Goal: Information Seeking & Learning: Learn about a topic

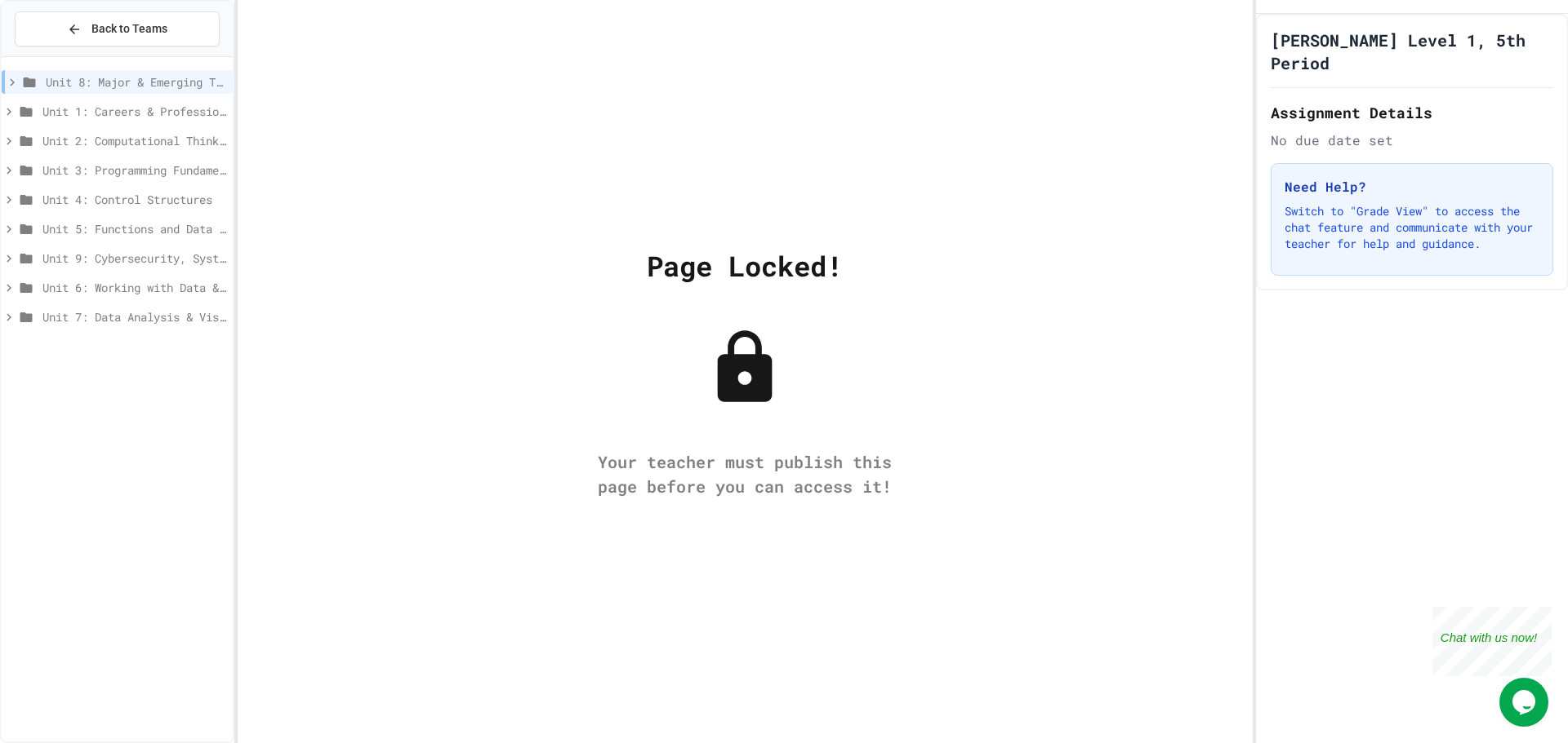
click at [158, 82] on span "Unit 8: Major & Emerging Technologies" at bounding box center [136, 82] width 180 height 17
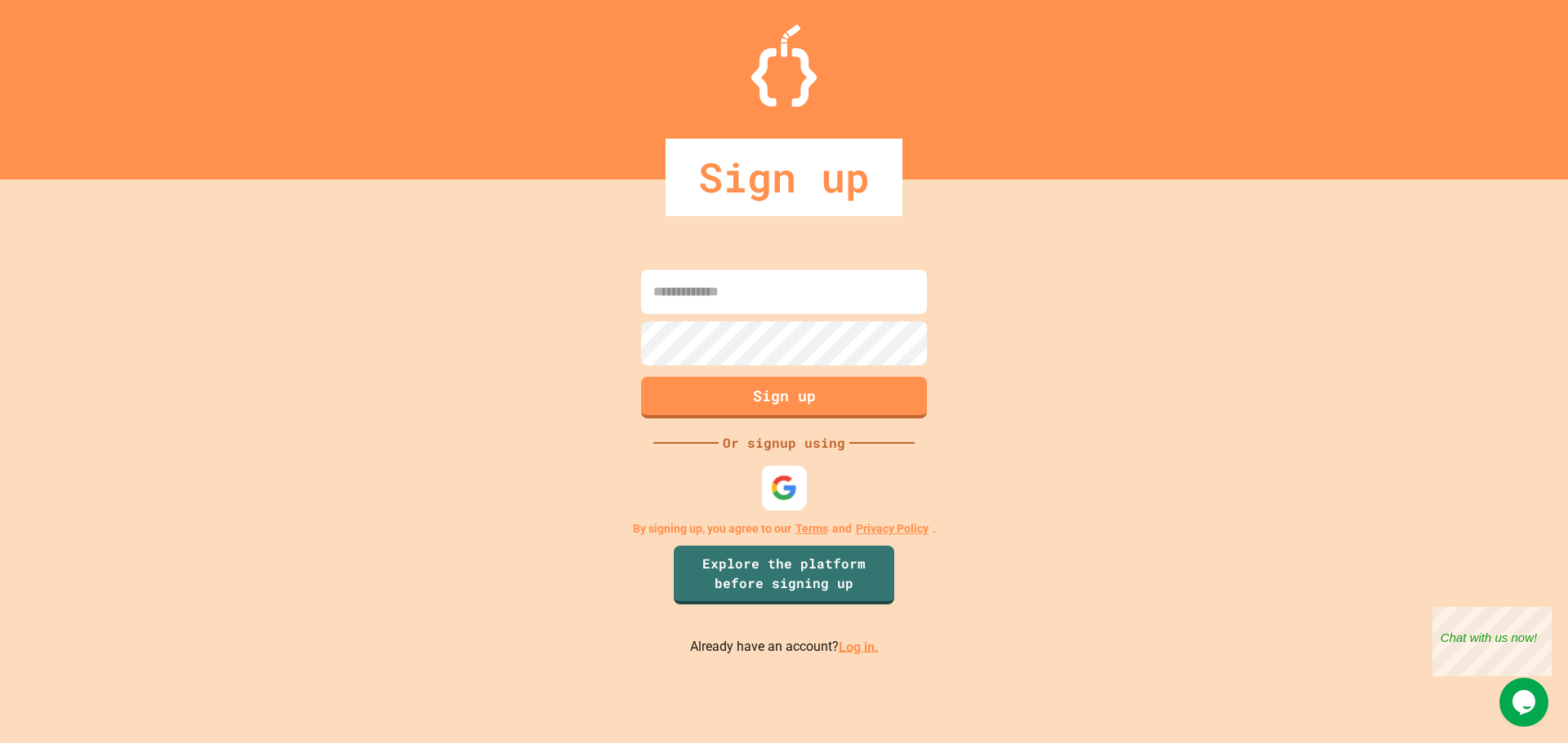
click at [793, 499] on img at bounding box center [784, 488] width 27 height 27
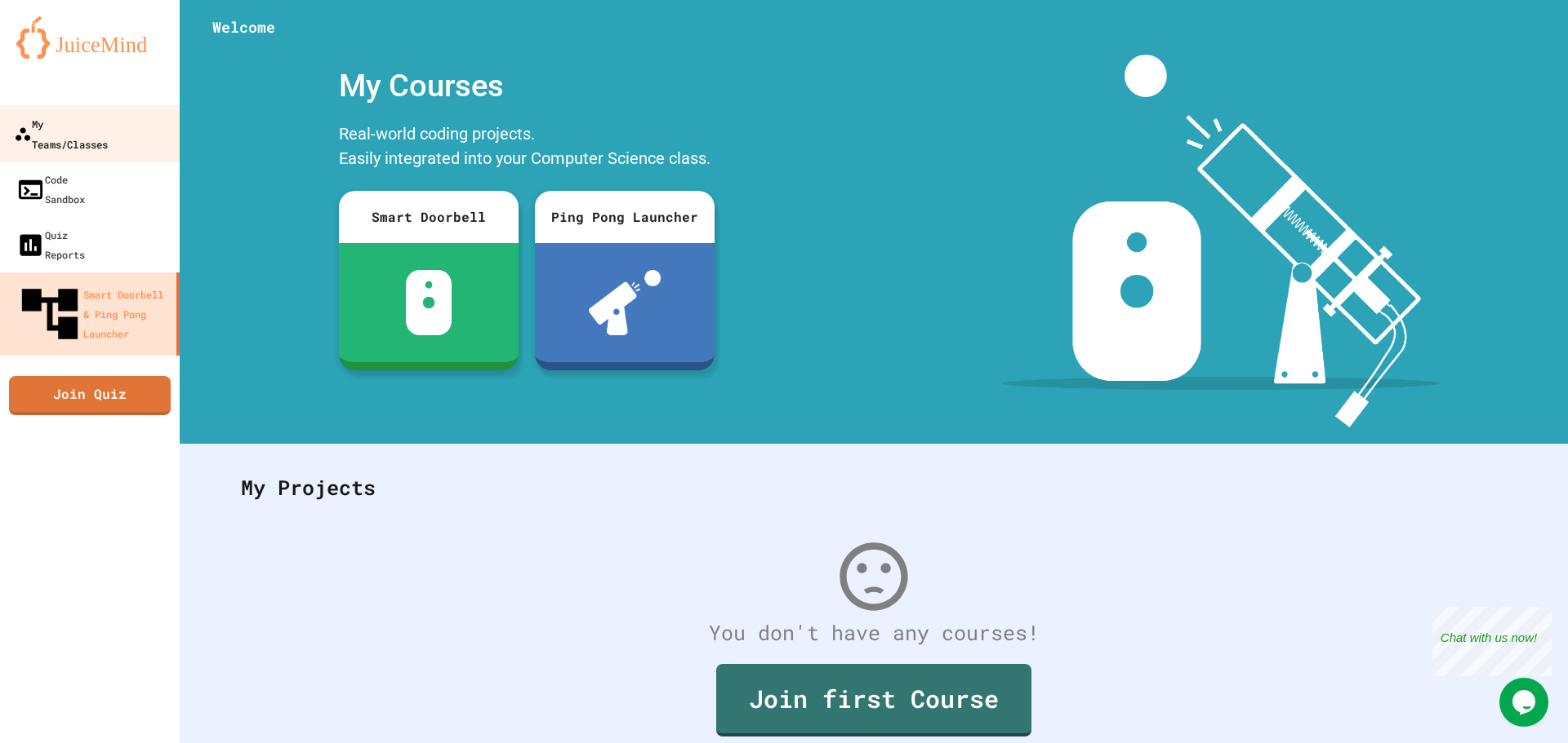
click at [108, 129] on div "My Teams/Classes" at bounding box center [60, 133] width 94 height 40
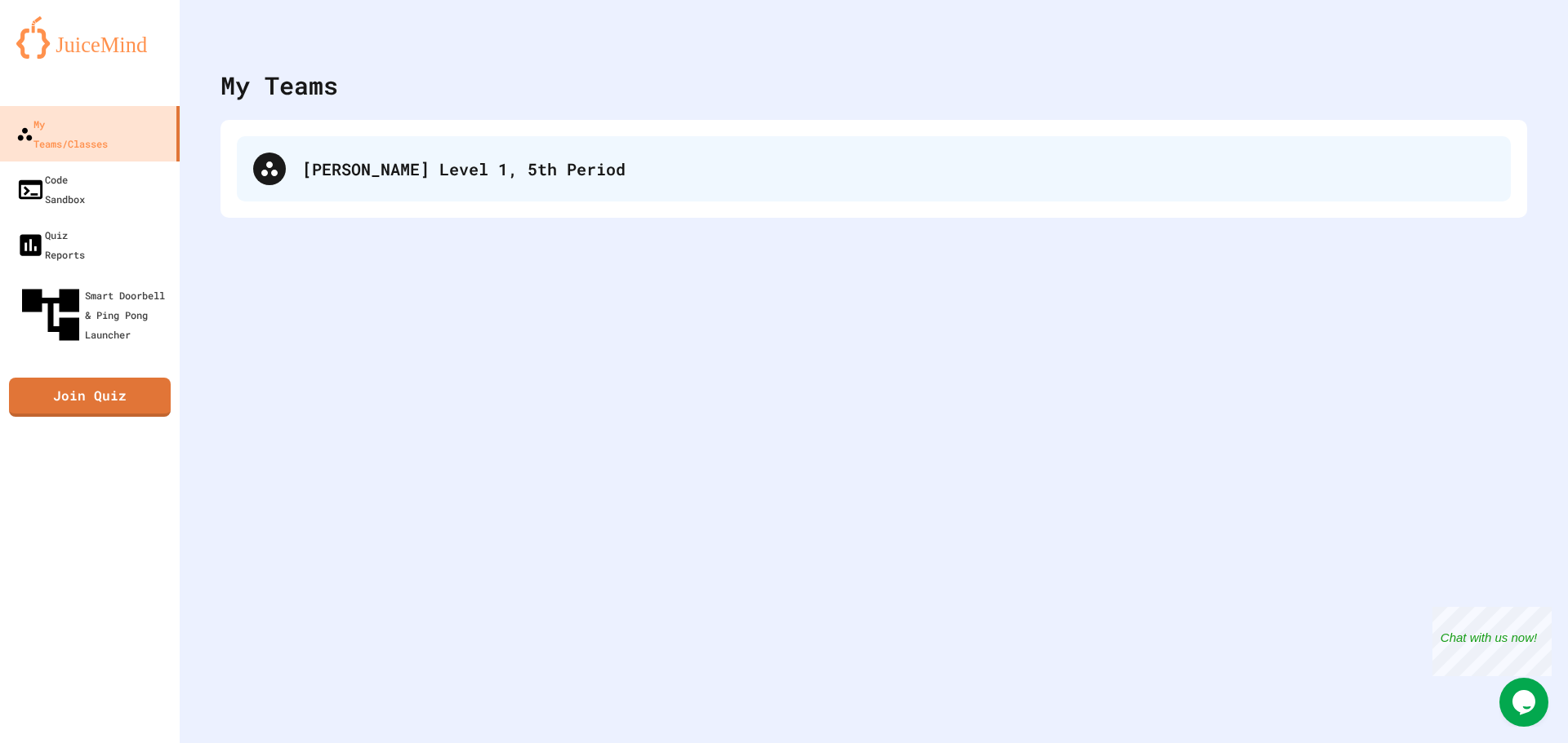
click at [304, 152] on div "[PERSON_NAME] Level 1, 5th Period" at bounding box center [873, 168] width 1274 height 66
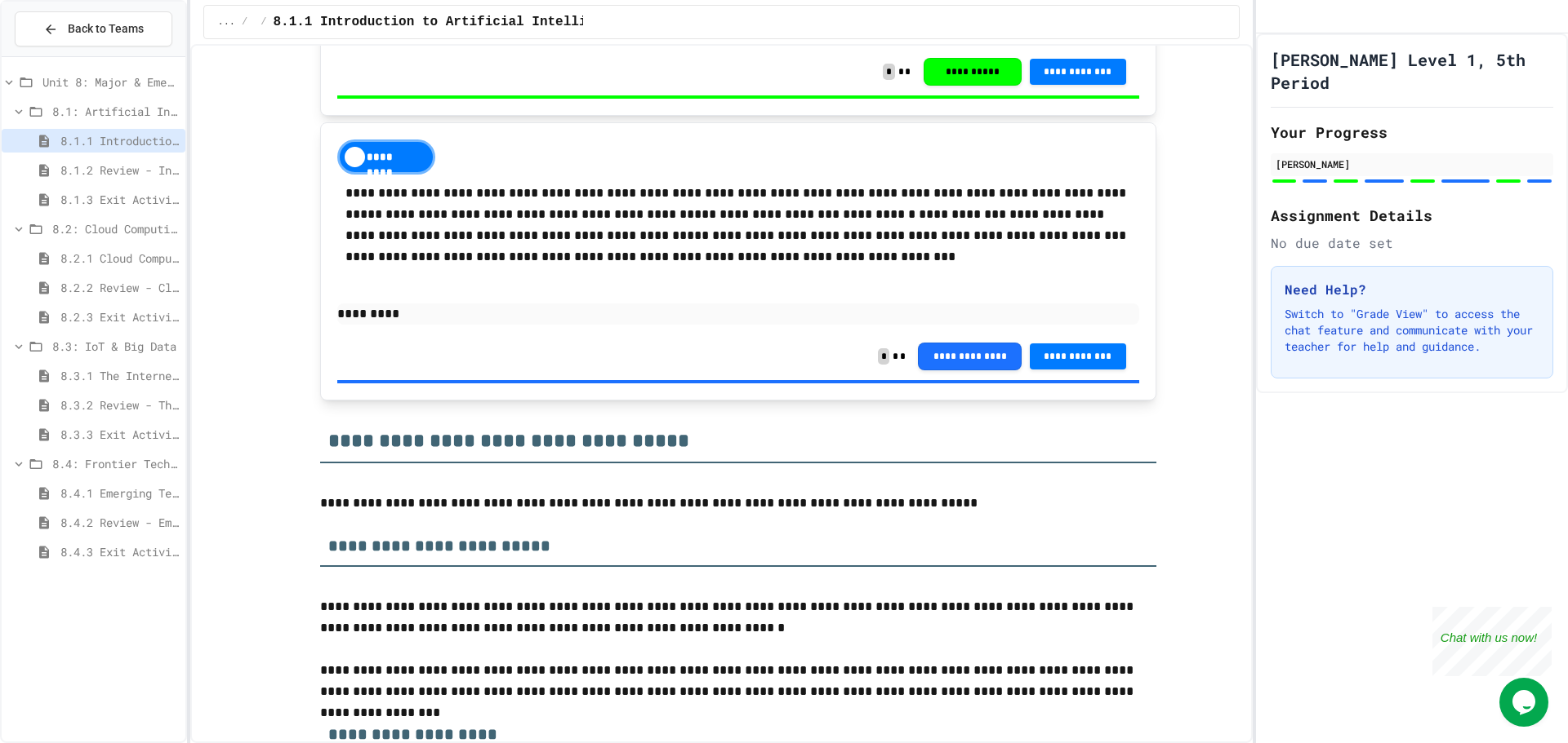
scroll to position [3509, 0]
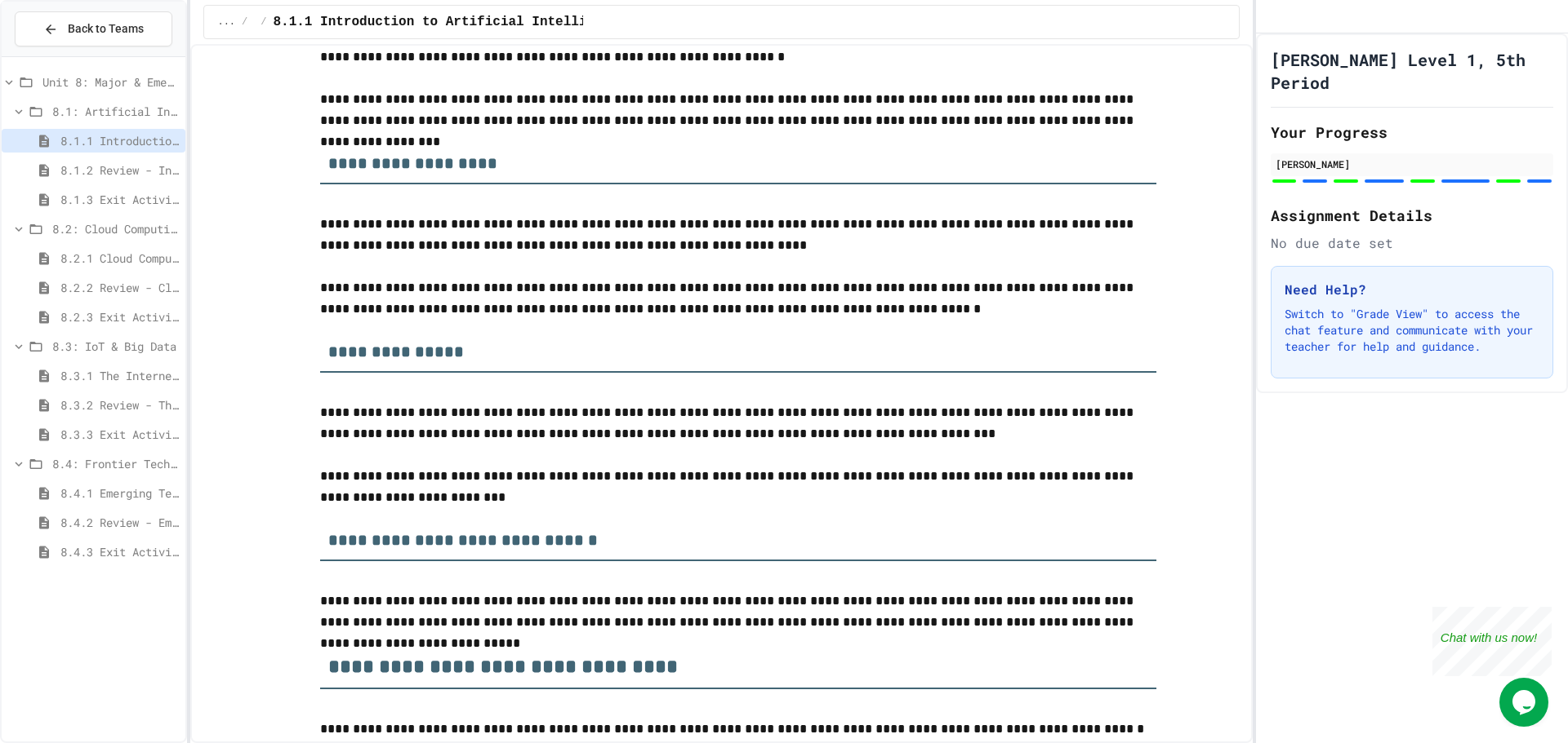
click at [118, 487] on span "8.4.1 Emerging Technologies: Shaping Our Digital Future" at bounding box center [120, 493] width 119 height 17
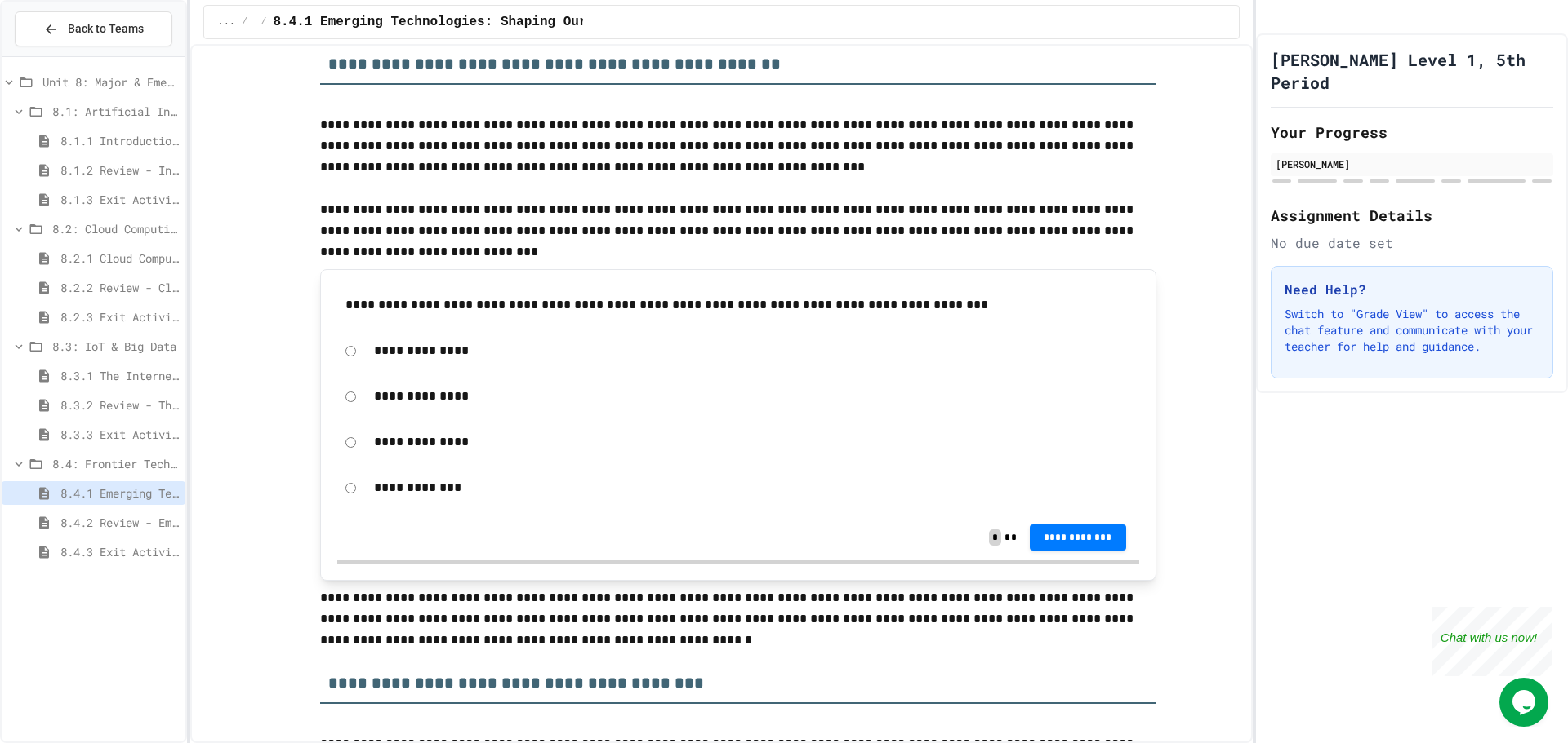
click at [355, 351] on div "**********" at bounding box center [738, 351] width 802 height 38
click at [1050, 526] on button "**********" at bounding box center [1077, 535] width 96 height 26
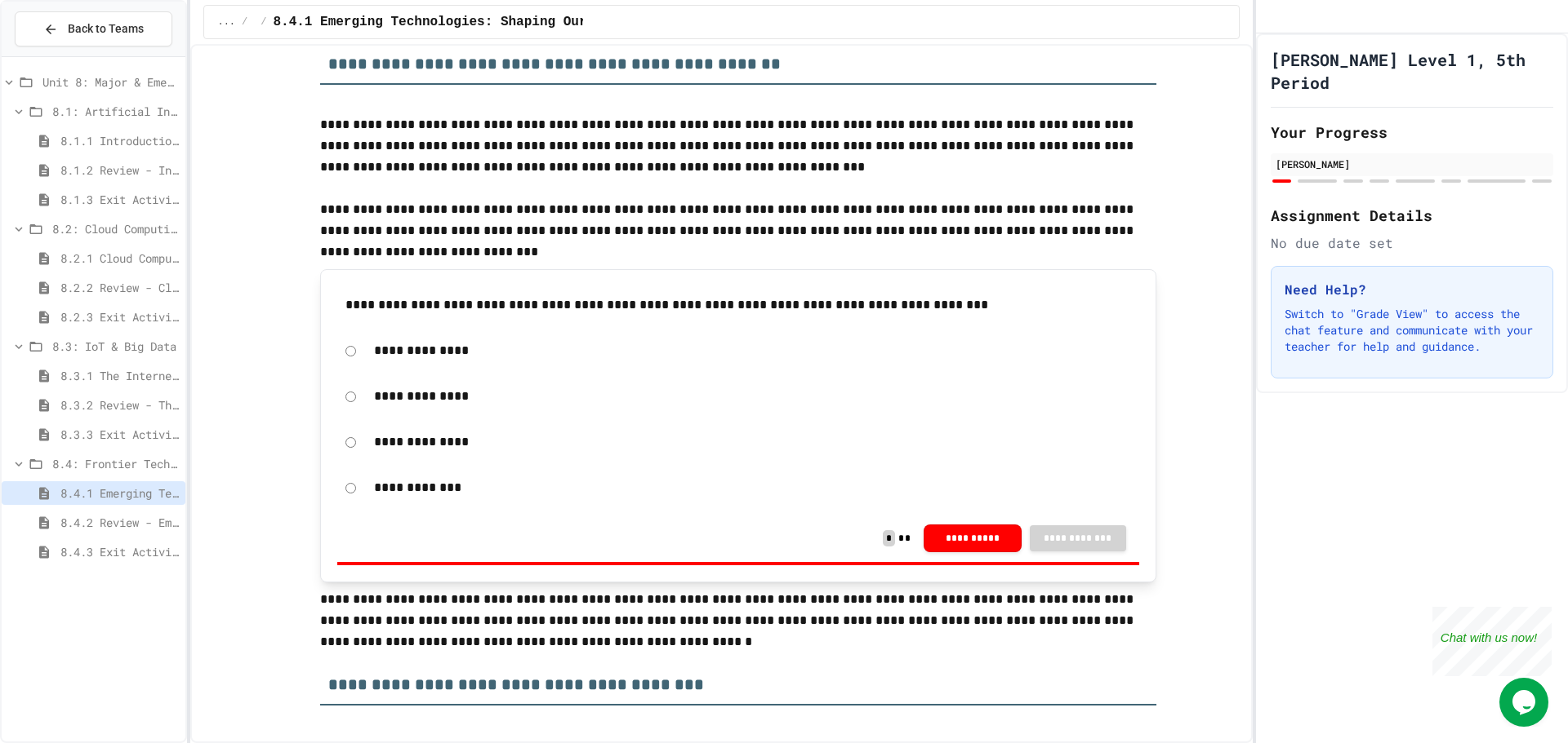
click at [980, 545] on button "**********" at bounding box center [972, 538] width 98 height 28
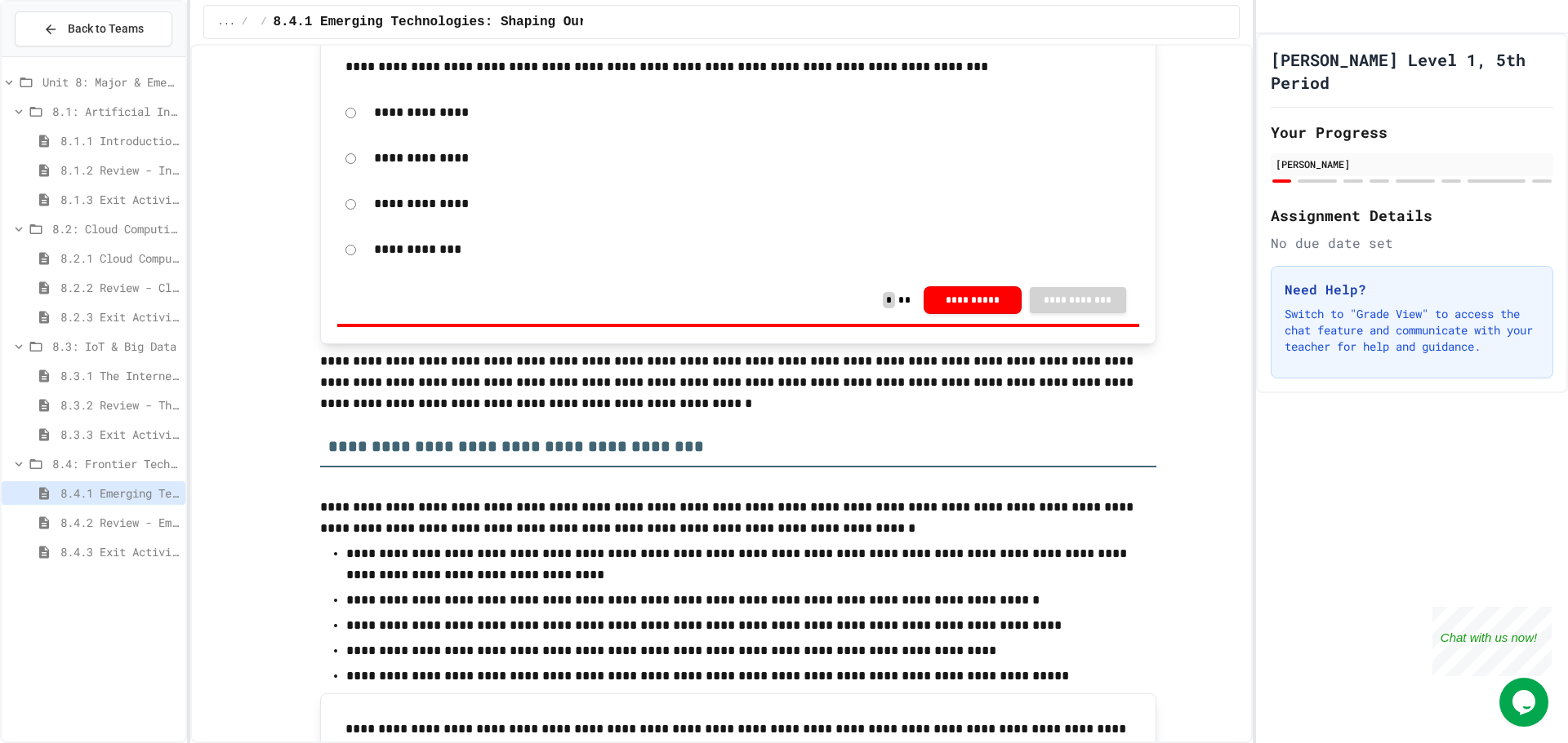
scroll to position [653, 0]
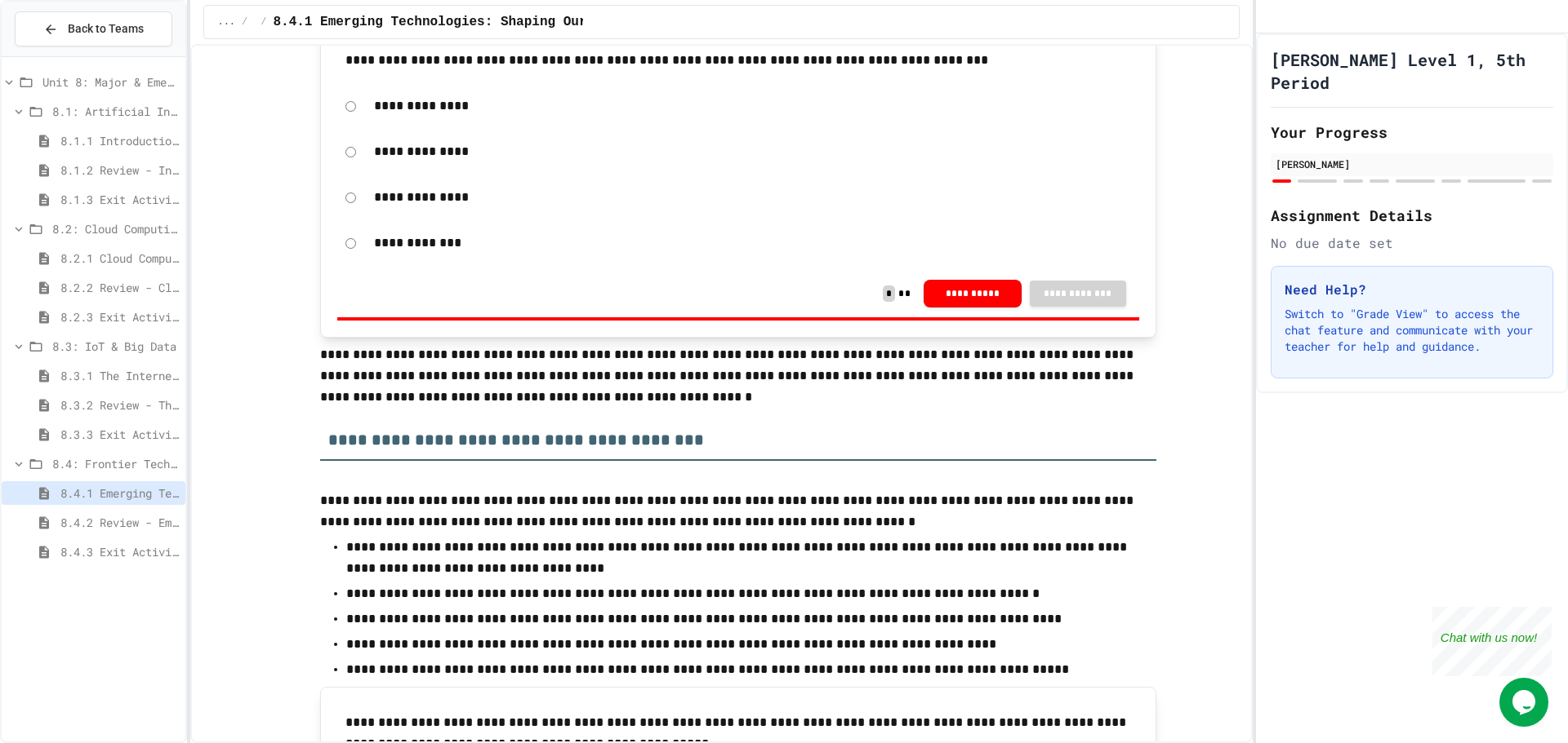
drag, startPoint x: 898, startPoint y: 345, endPoint x: 711, endPoint y: 342, distance: 187.0
click at [338, 243] on div "**********" at bounding box center [738, 243] width 802 height 38
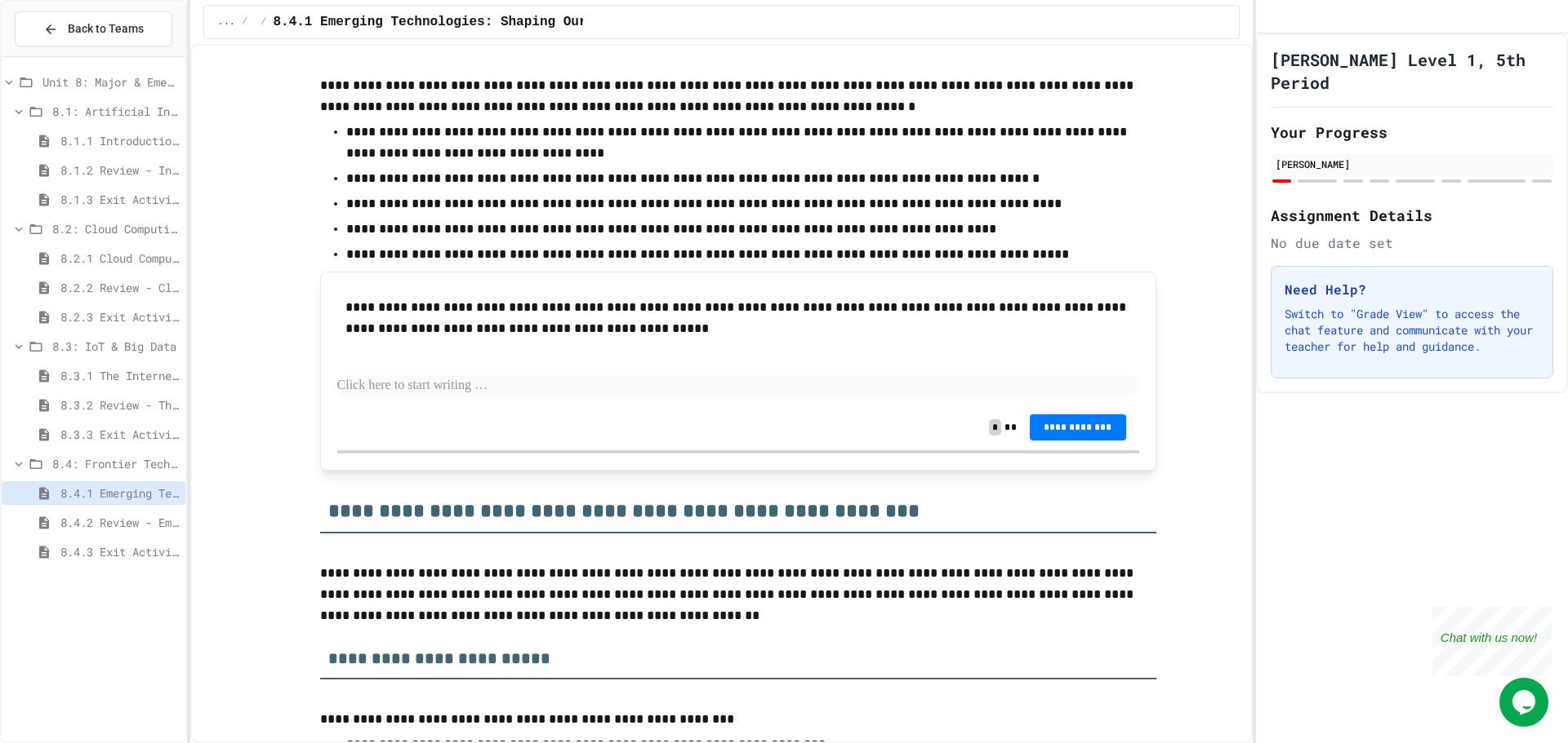
scroll to position [1061, 0]
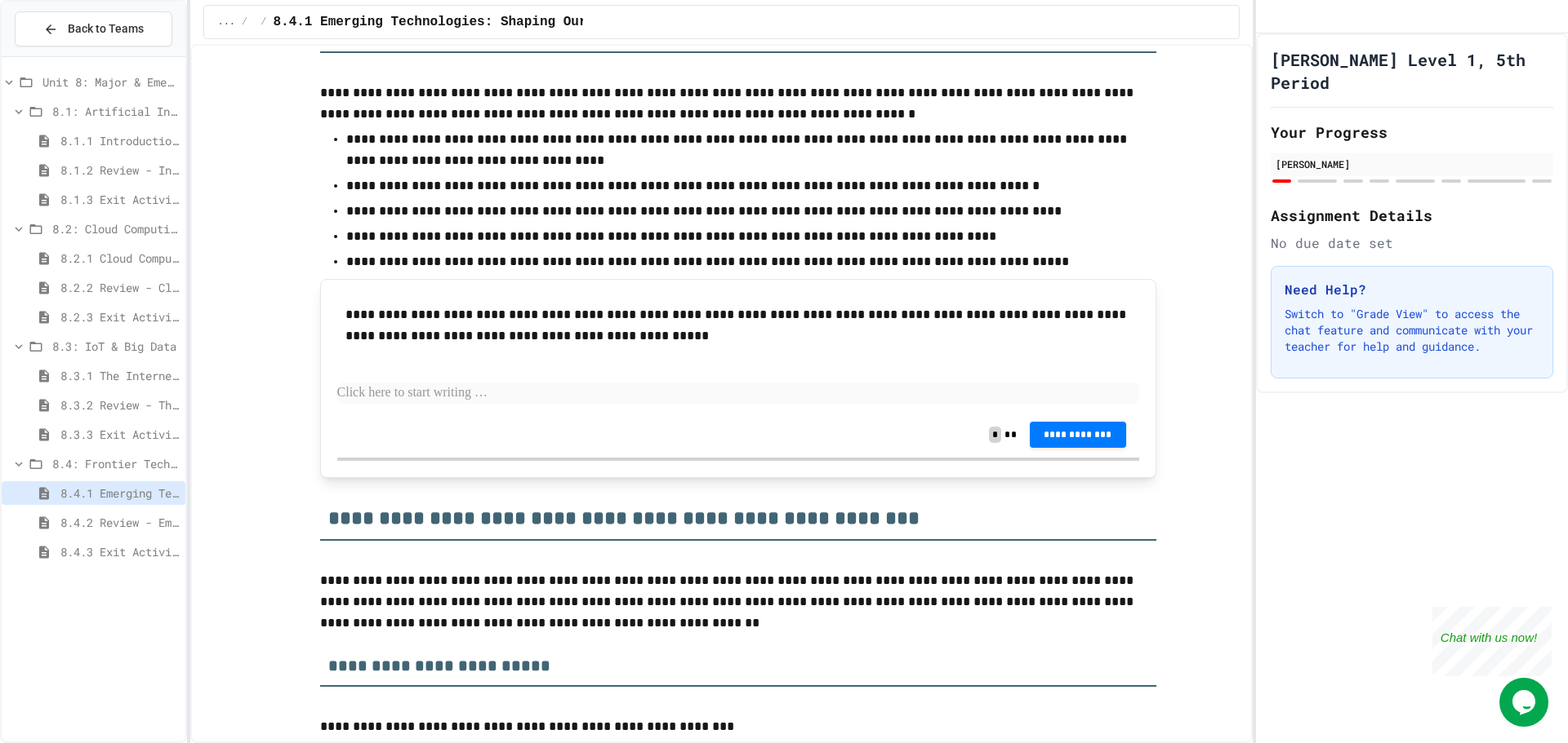
click at [478, 397] on p at bounding box center [738, 393] width 802 height 22
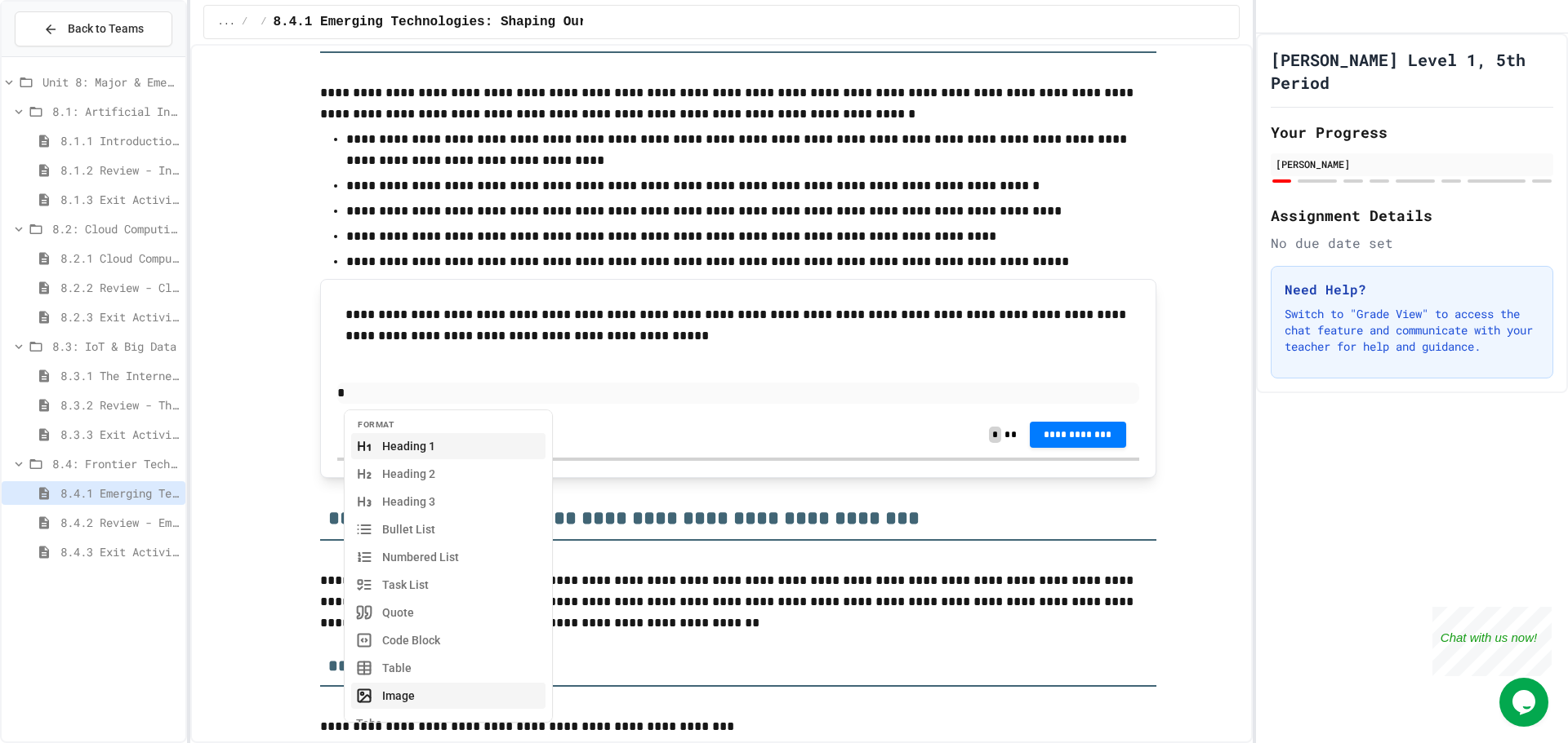
click at [396, 696] on button "Image" at bounding box center [448, 695] width 194 height 26
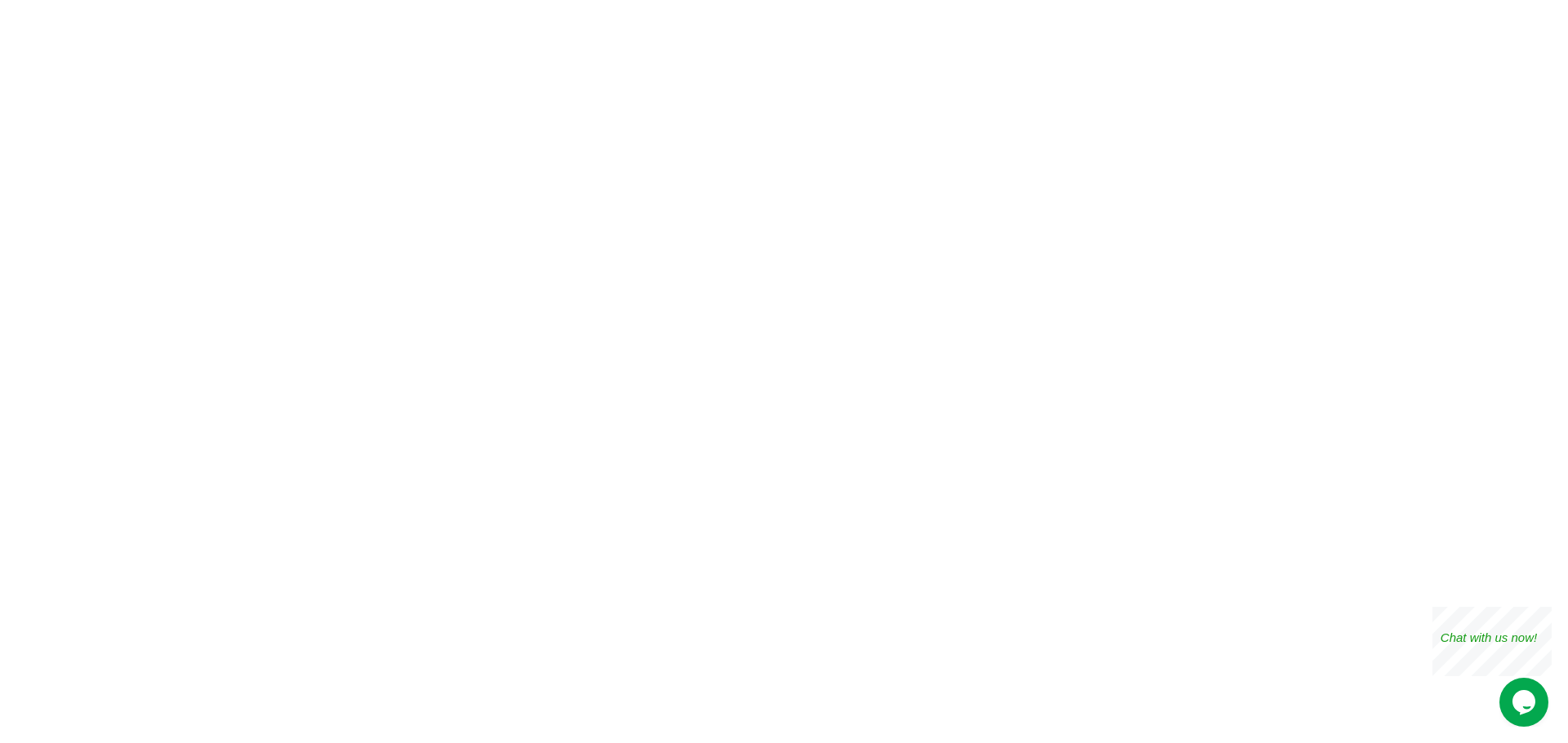
click at [650, 392] on div at bounding box center [784, 372] width 1568 height 743
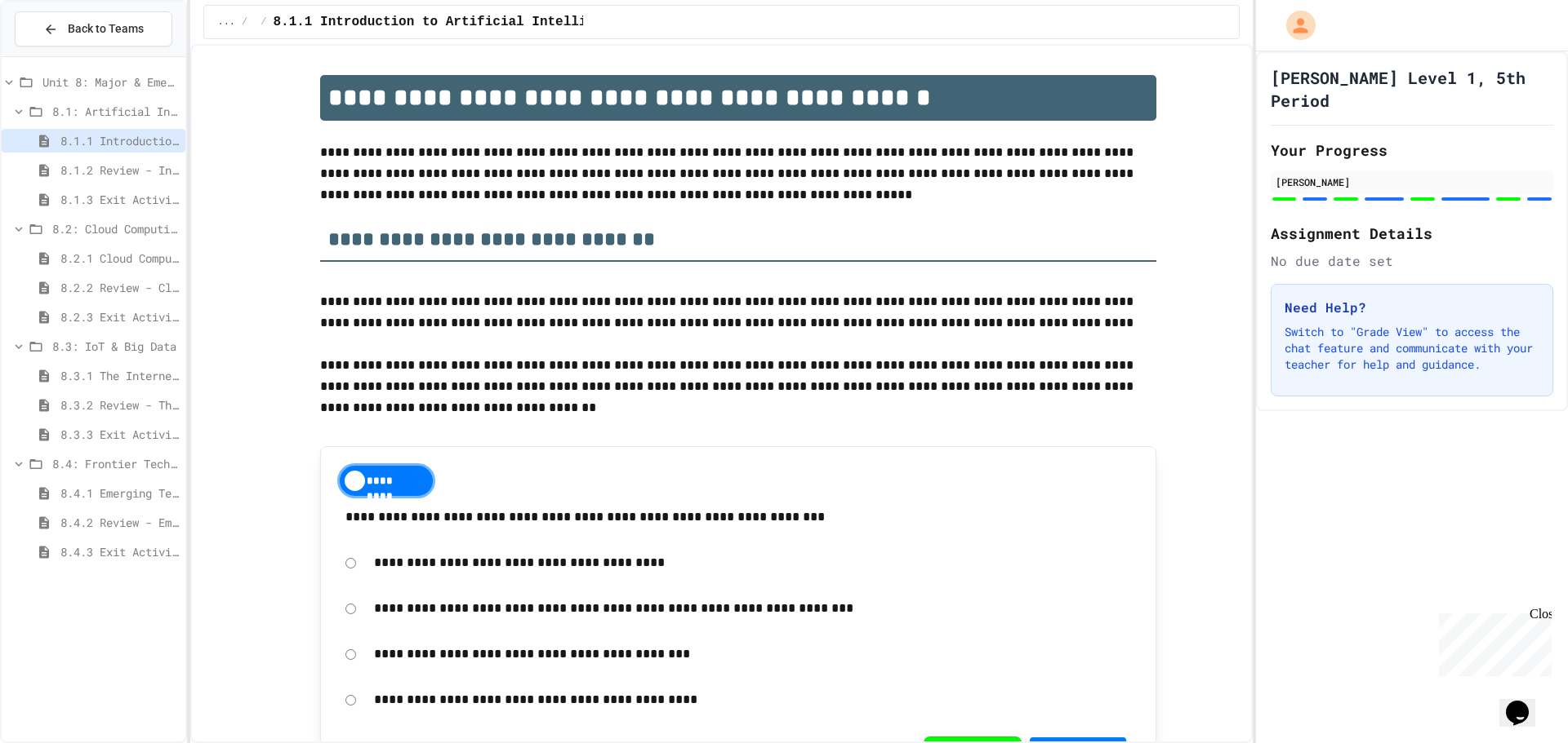
click at [158, 488] on span "8.4.1 Emerging Technologies: Shaping Our Digital Future" at bounding box center [120, 493] width 119 height 17
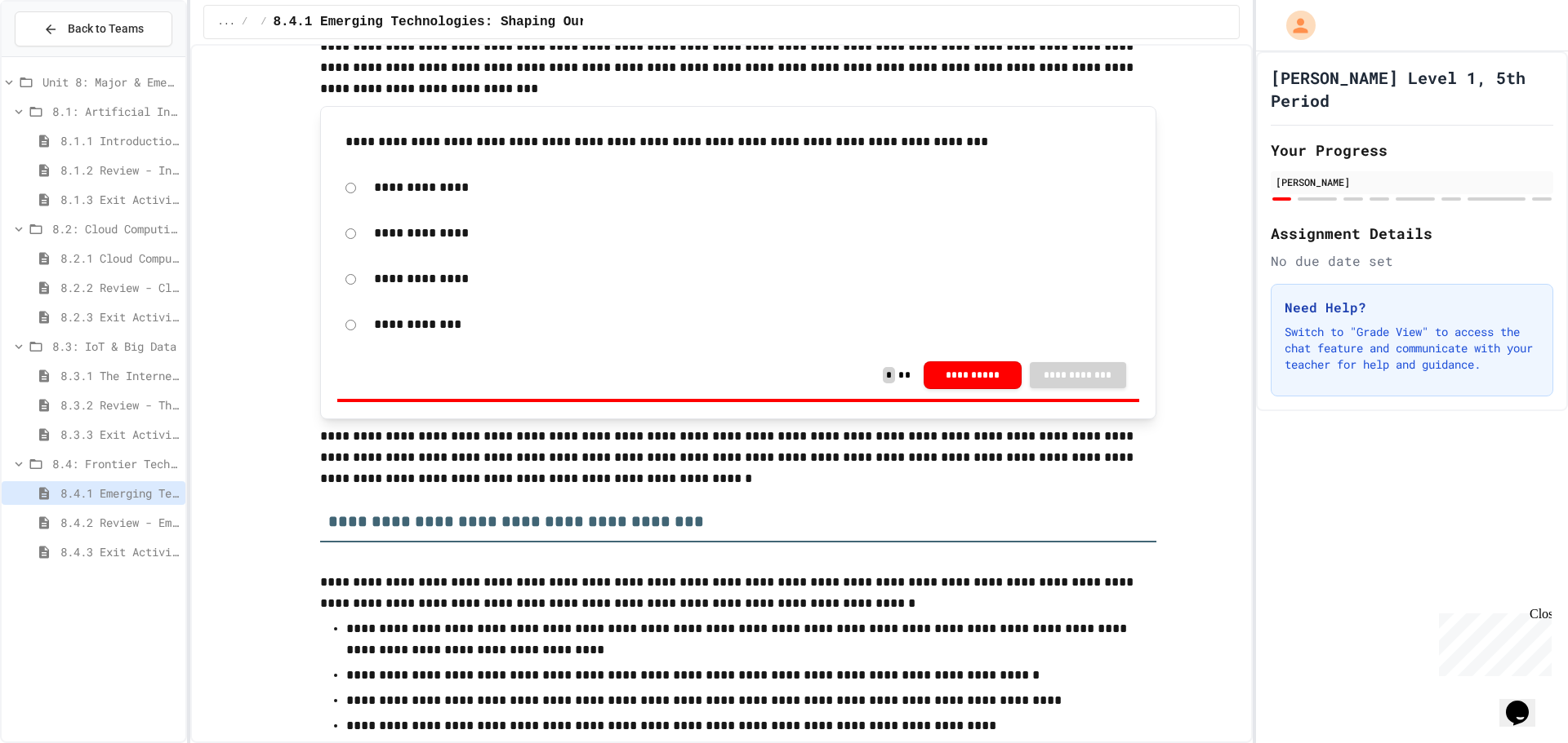
scroll to position [653, 0]
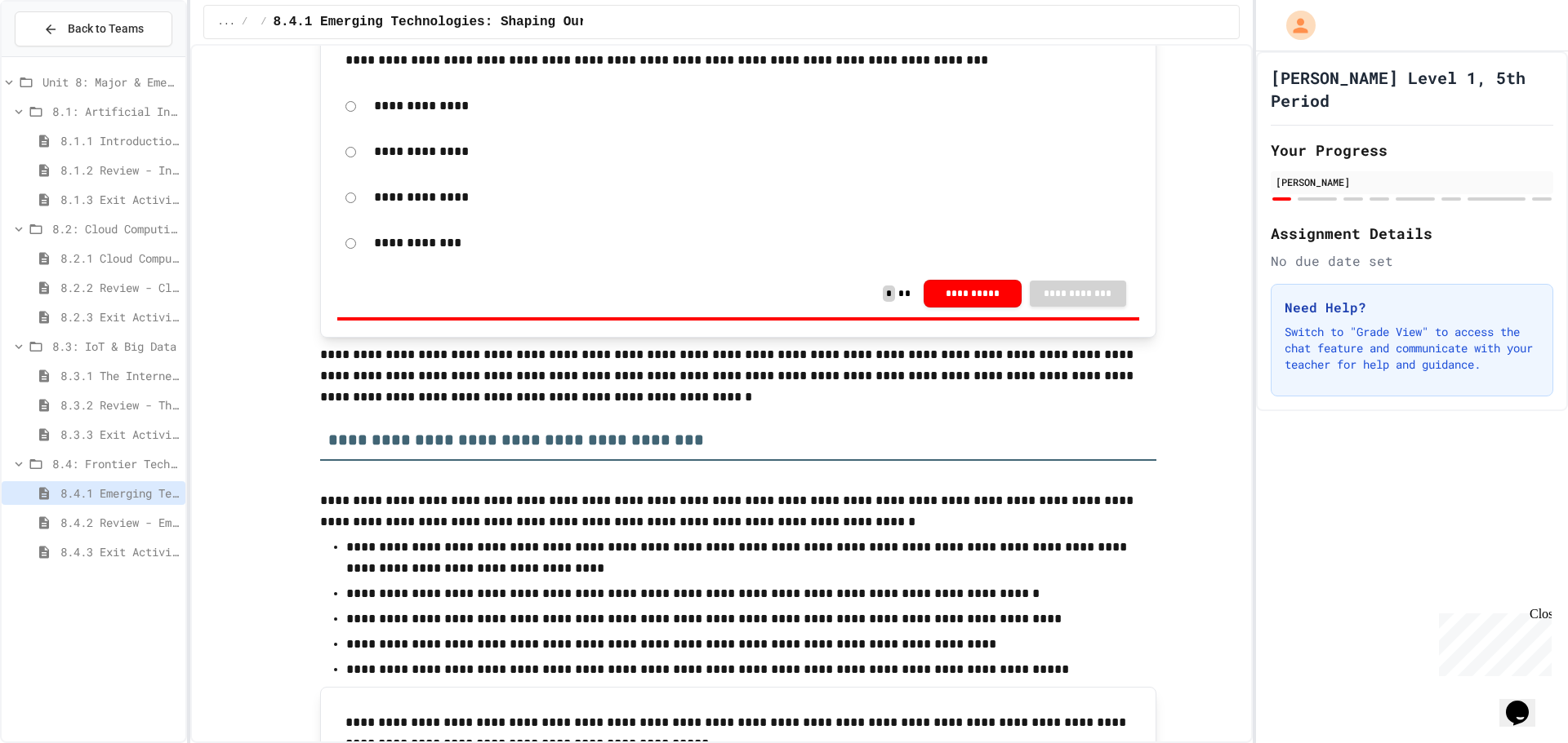
click at [86, 521] on span "8.4.2 Review - Emerging Technologies: Shaping Our Digital Future" at bounding box center [120, 522] width 119 height 17
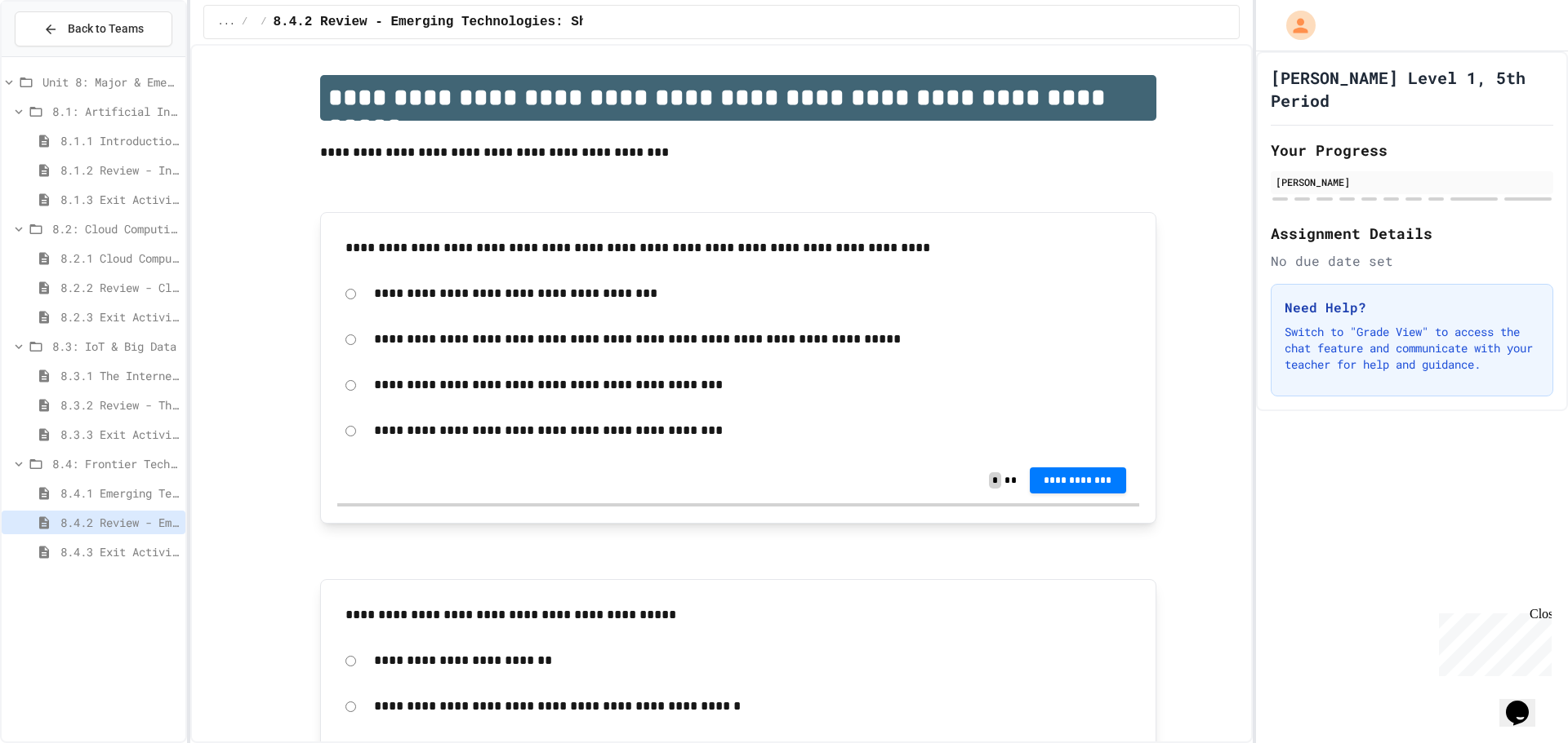
click at [136, 505] on div "8.4.1 Emerging Technologies: Shaping Our Digital Future" at bounding box center [94, 493] width 184 height 23
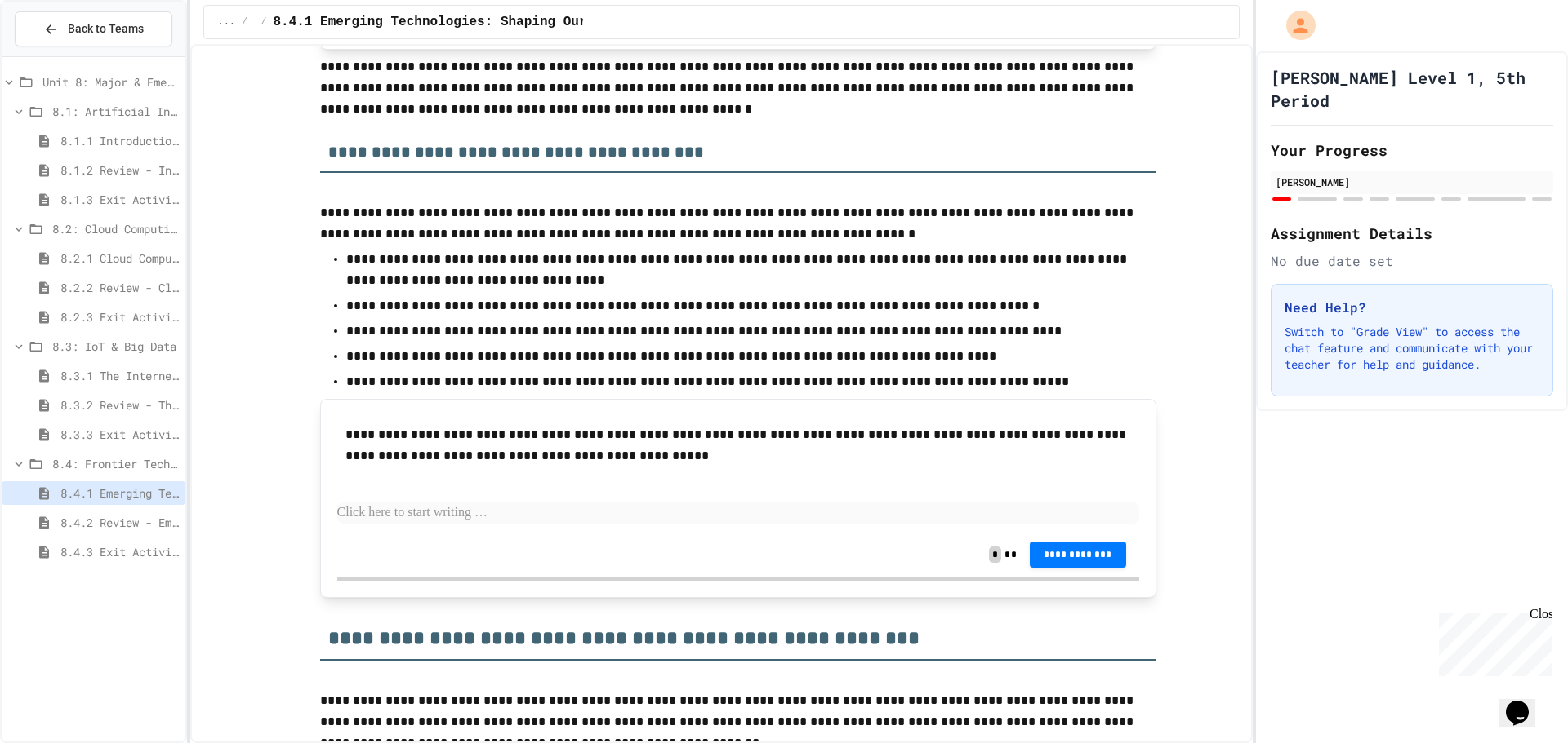
scroll to position [980, 0]
